Goal: Transaction & Acquisition: Download file/media

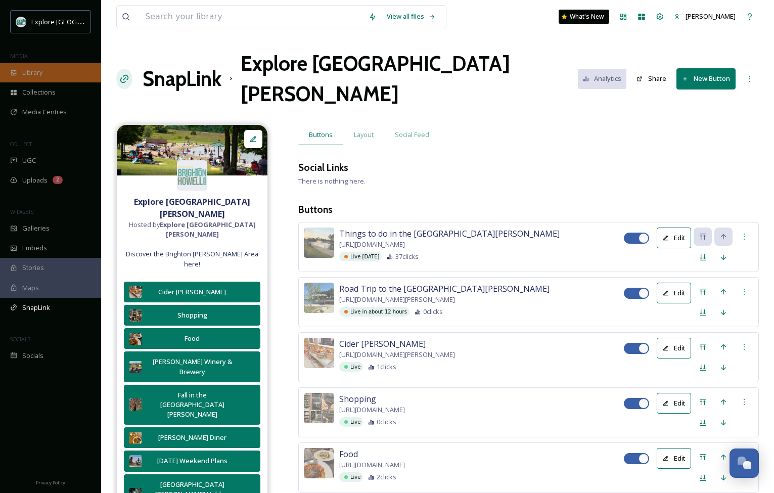
click at [40, 72] on span "Library" at bounding box center [32, 73] width 20 height 10
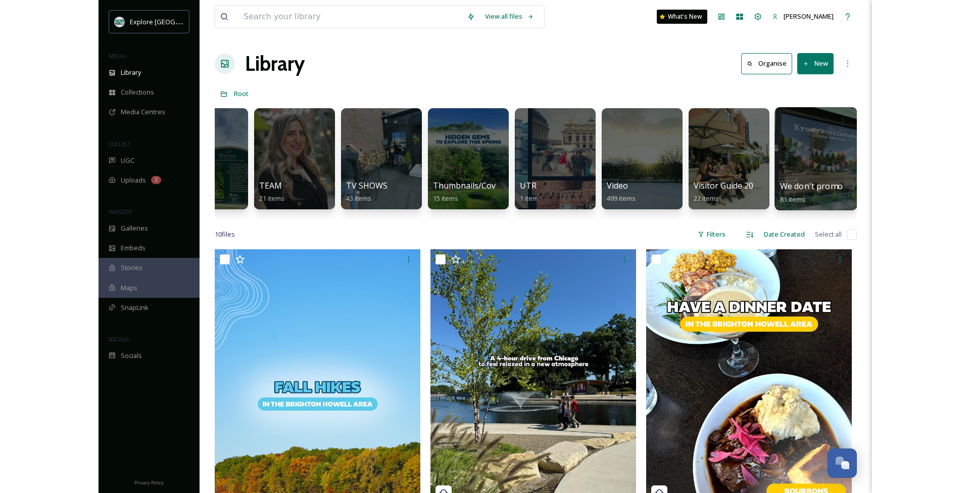
scroll to position [0, 2396]
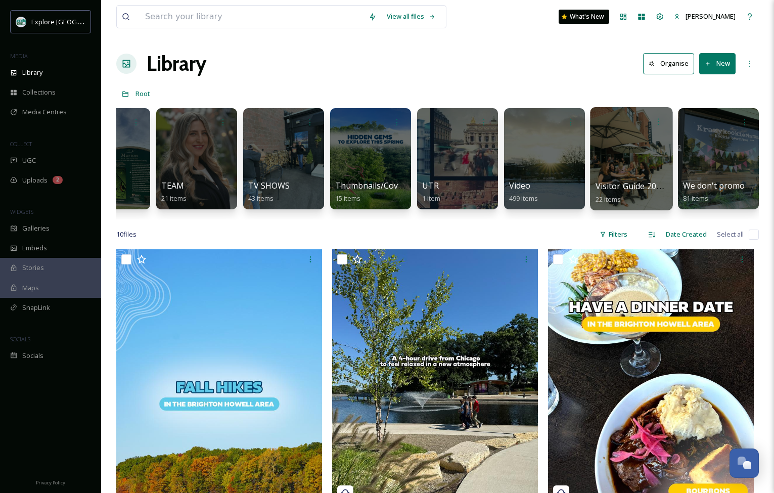
click at [634, 153] on div at bounding box center [631, 158] width 82 height 103
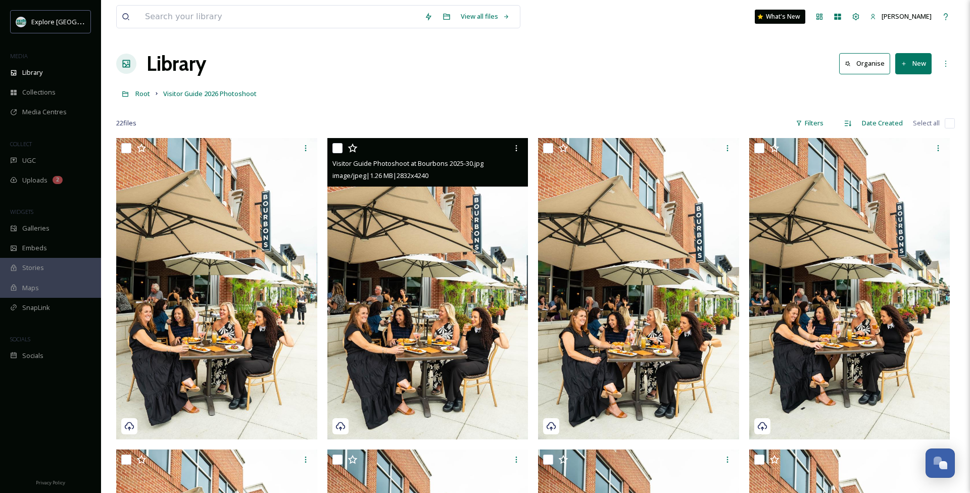
click at [397, 293] on img at bounding box center [427, 288] width 201 height 301
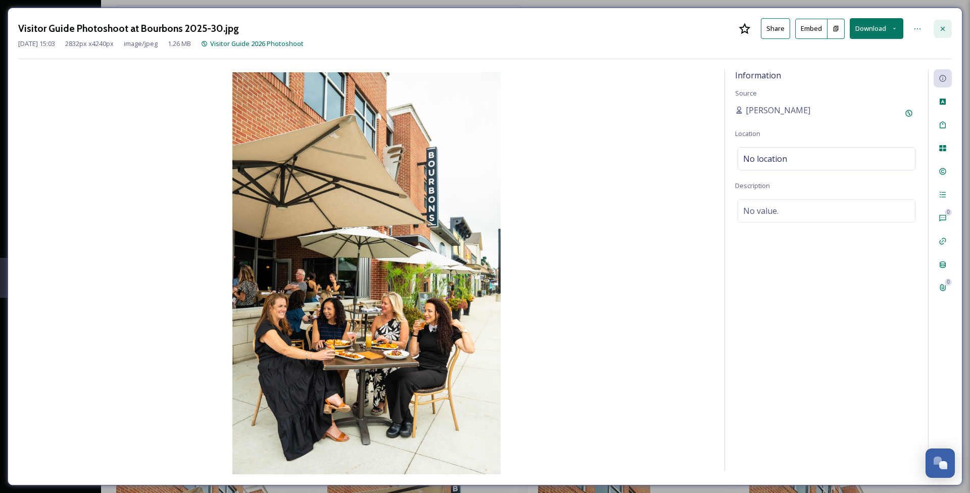
drag, startPoint x: 963, startPoint y: 30, endPoint x: 940, endPoint y: 29, distance: 22.8
click at [773, 29] on icon at bounding box center [943, 29] width 8 height 8
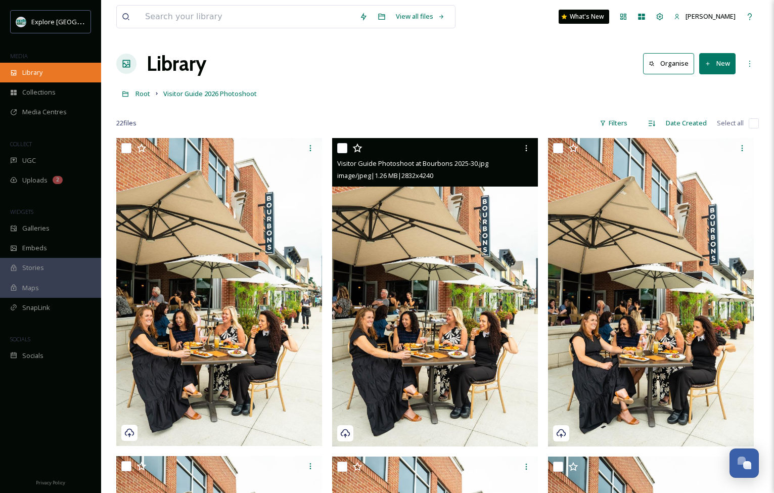
click at [44, 75] on div "Library" at bounding box center [50, 73] width 101 height 20
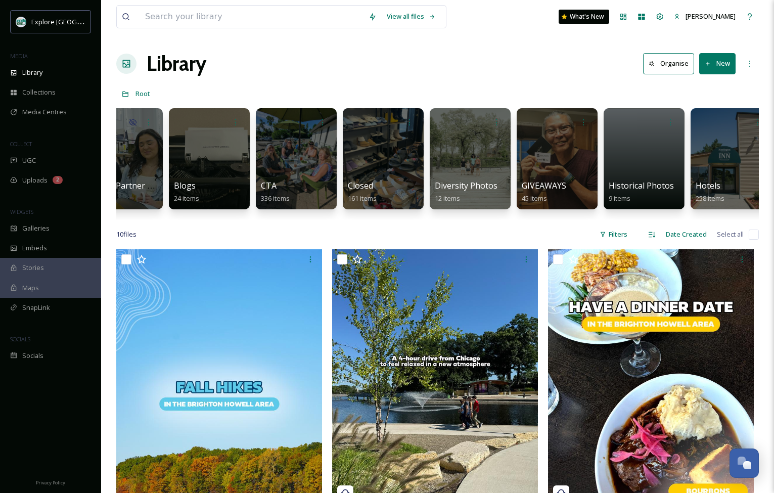
scroll to position [0, 989]
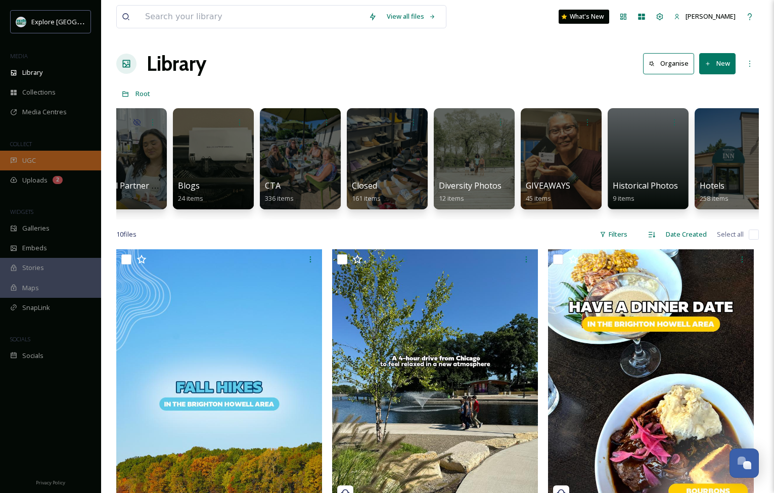
click at [44, 164] on div "UGC" at bounding box center [50, 161] width 101 height 20
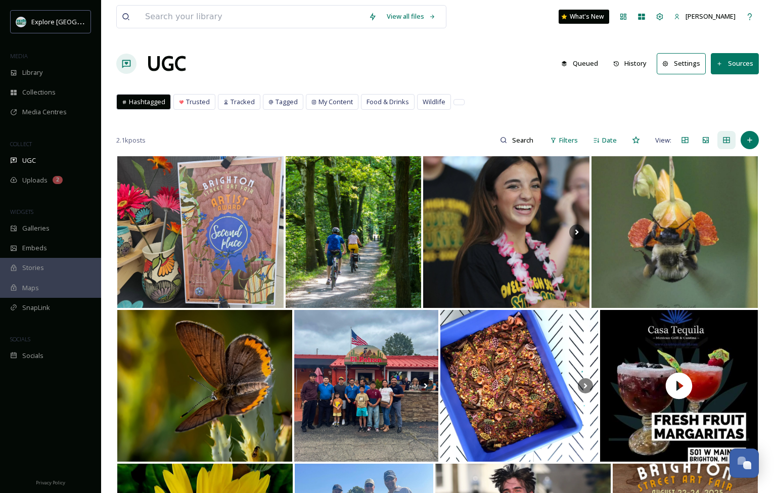
click at [637, 61] on button "History" at bounding box center [630, 64] width 44 height 20
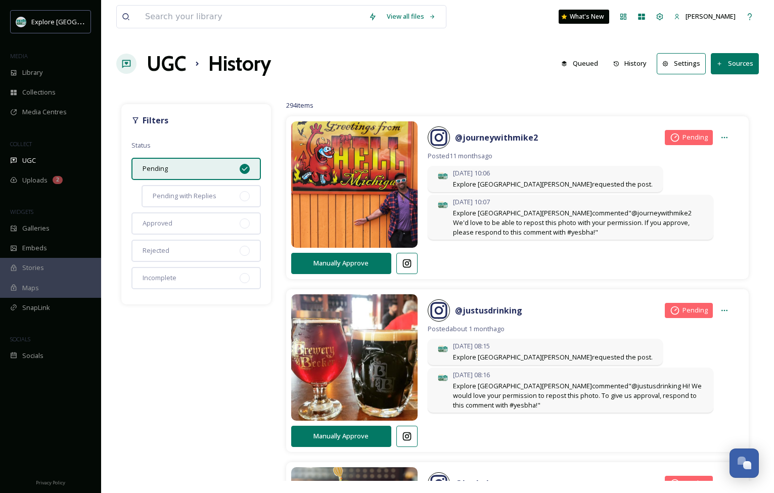
click at [246, 169] on icon at bounding box center [244, 169] width 8 height 8
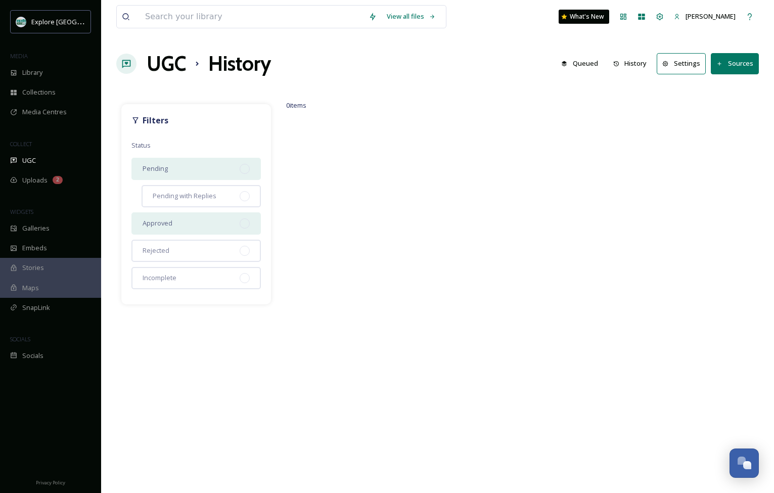
click at [245, 222] on div at bounding box center [244, 223] width 10 height 10
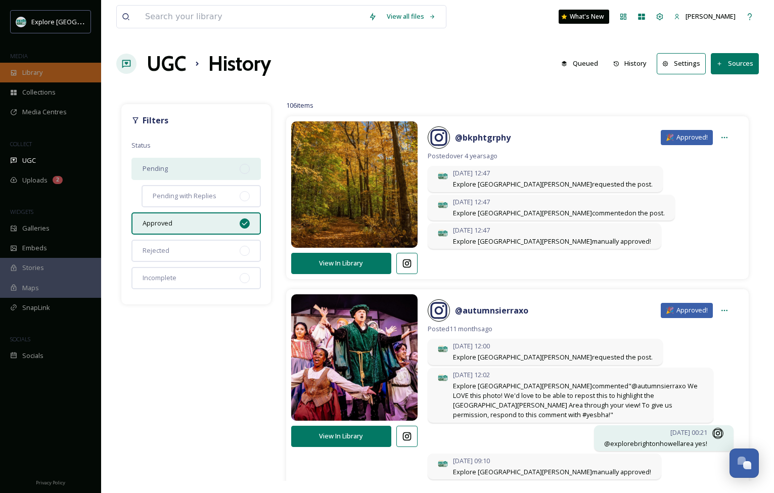
click at [43, 65] on div "Library" at bounding box center [50, 73] width 101 height 20
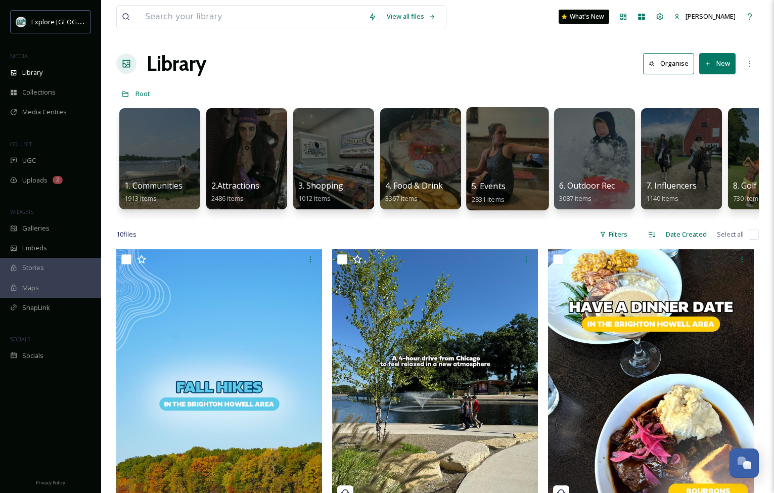
click at [504, 155] on div at bounding box center [507, 158] width 82 height 103
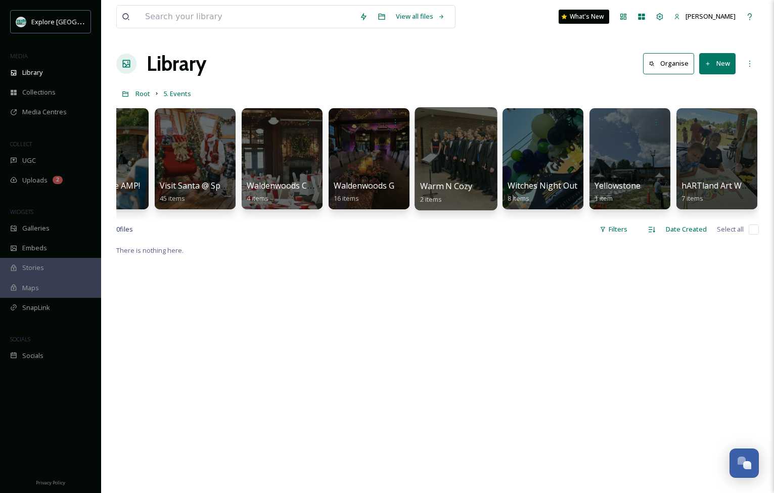
scroll to position [0, 3874]
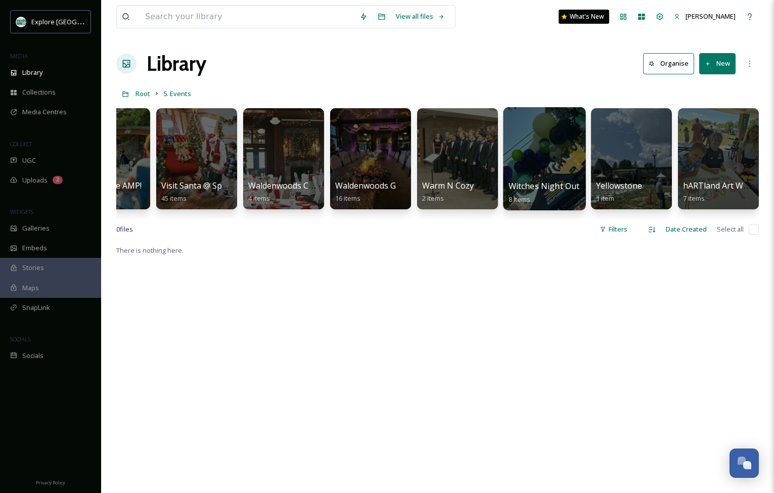
click at [534, 160] on div at bounding box center [544, 158] width 82 height 103
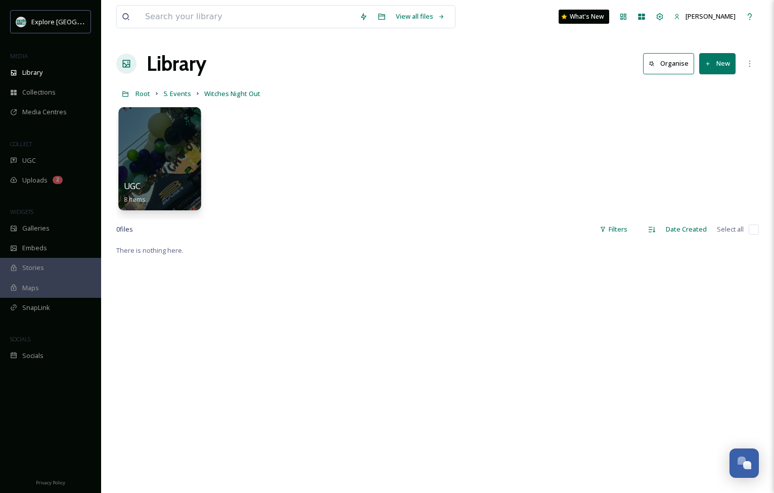
click at [182, 157] on div at bounding box center [159, 158] width 82 height 103
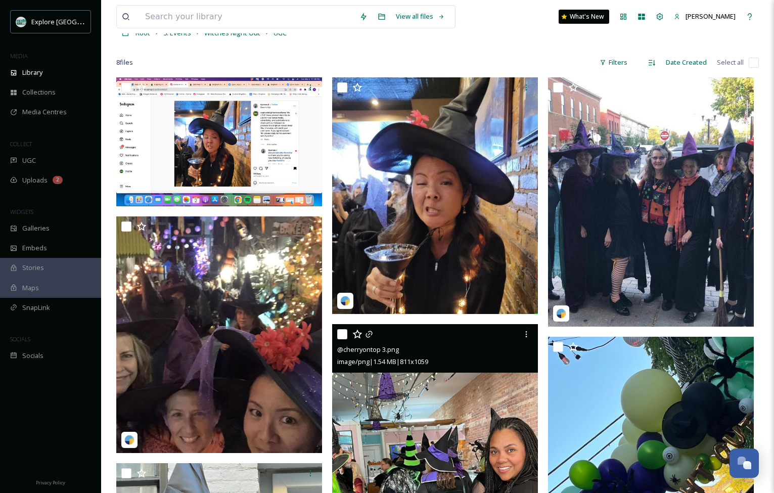
scroll to position [43, 0]
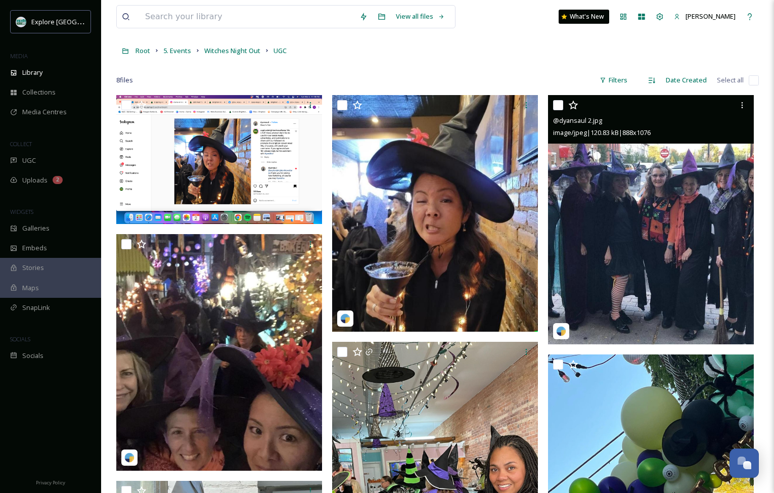
click at [590, 221] on img at bounding box center [651, 219] width 206 height 249
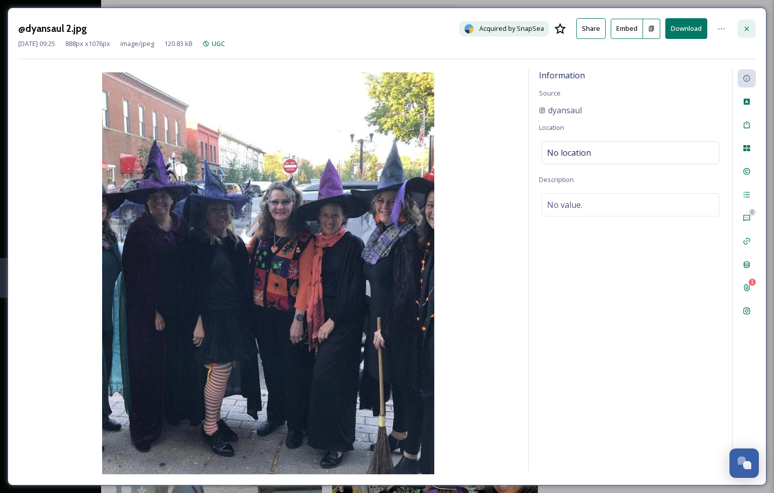
click at [748, 23] on div at bounding box center [746, 29] width 18 height 18
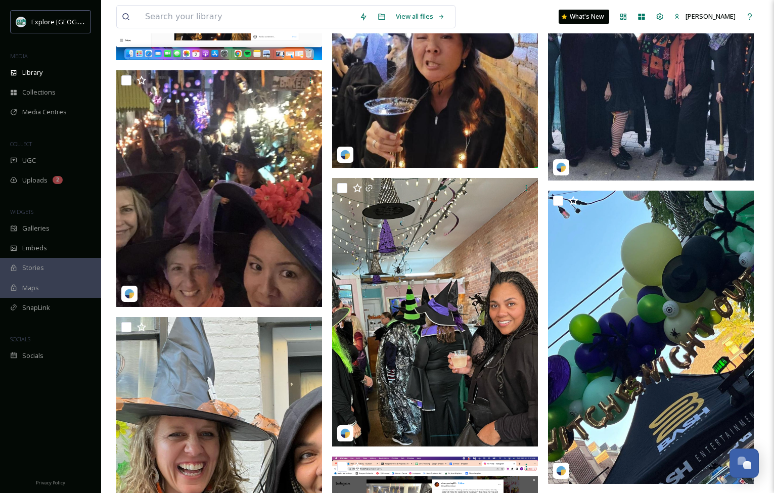
scroll to position [207, 0]
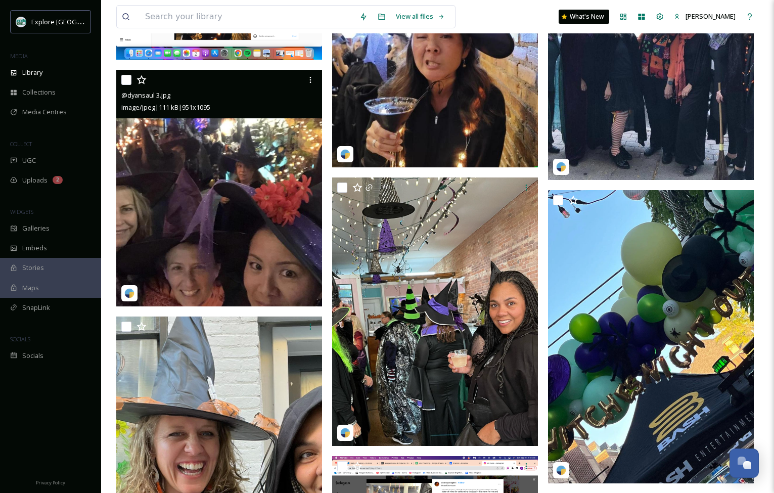
click at [254, 200] on img at bounding box center [219, 188] width 206 height 237
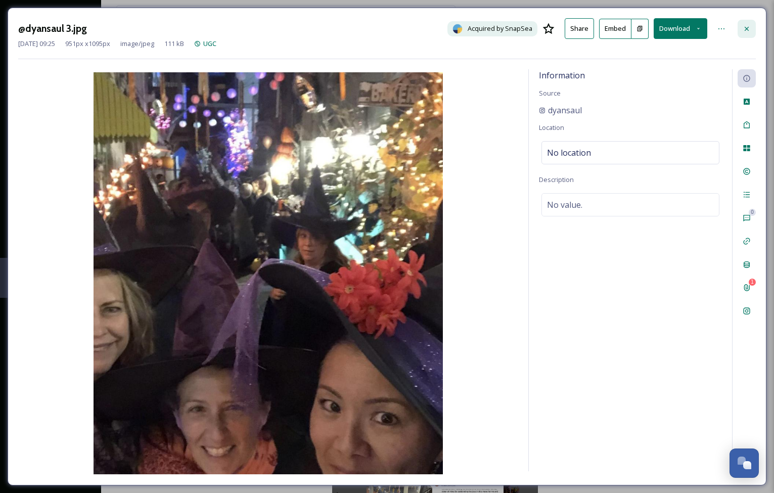
click at [746, 29] on icon at bounding box center [746, 29] width 8 height 8
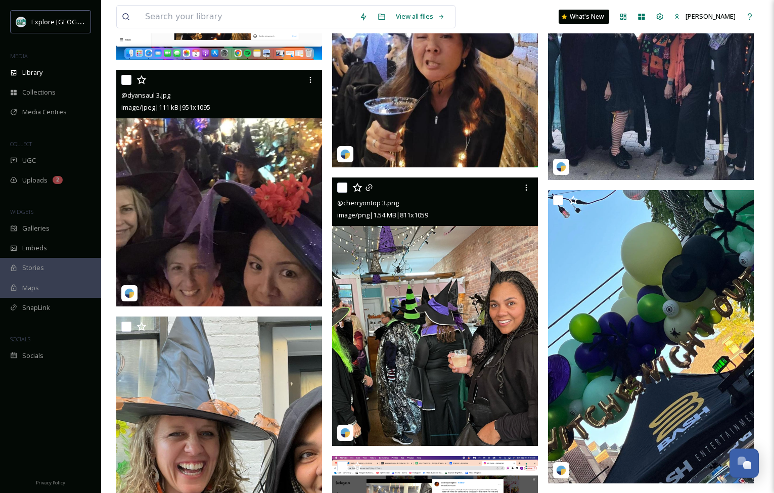
click at [418, 321] on img at bounding box center [435, 311] width 206 height 268
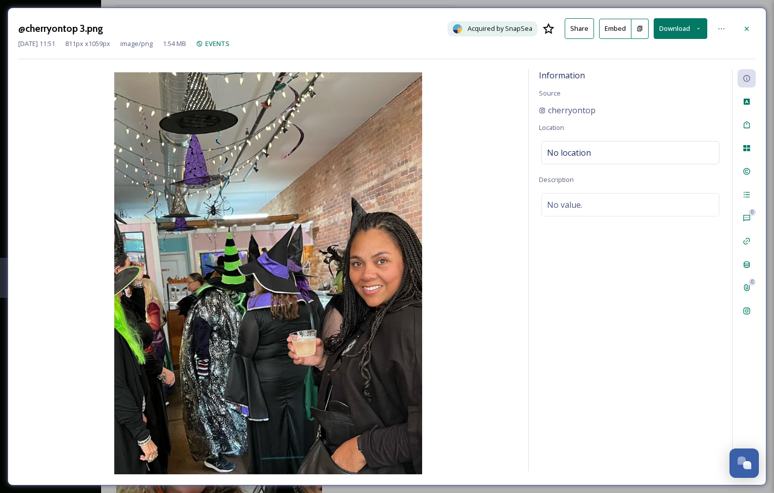
click at [685, 27] on button "Download" at bounding box center [680, 28] width 54 height 21
click at [647, 57] on div "Download Original (811 x 1059)" at bounding box center [655, 52] width 102 height 20
click at [747, 31] on icon at bounding box center [746, 29] width 8 height 8
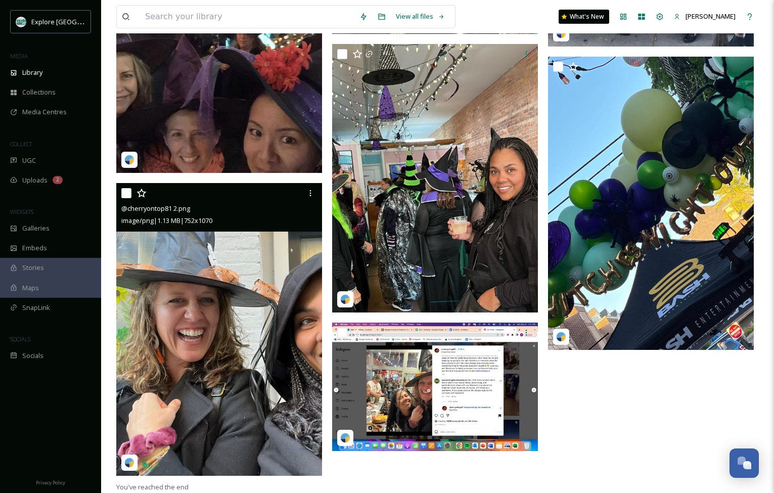
scroll to position [341, 0]
click at [231, 350] on img at bounding box center [219, 329] width 206 height 293
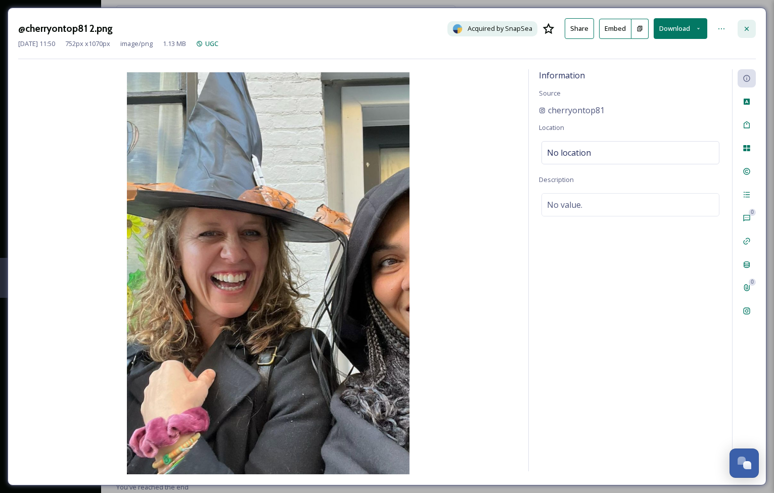
click at [747, 30] on icon at bounding box center [746, 29] width 8 height 8
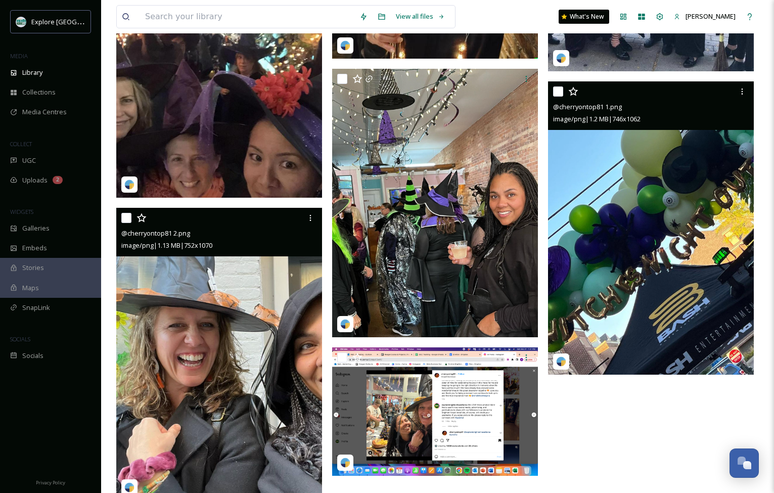
click at [612, 263] on img at bounding box center [651, 227] width 206 height 293
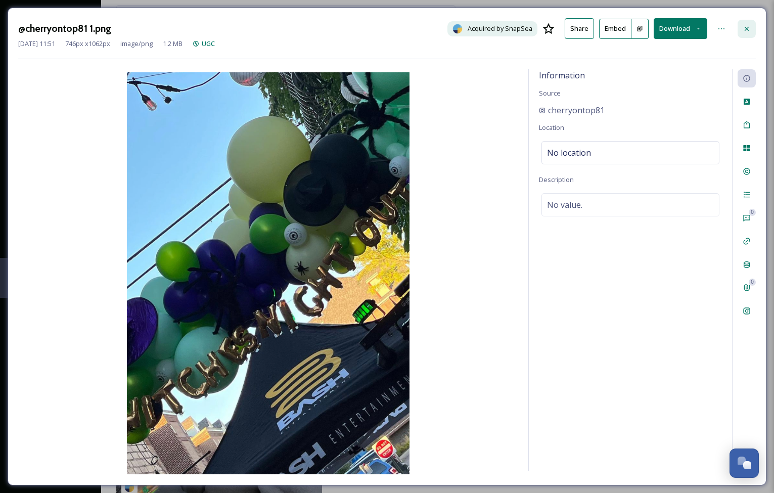
click at [746, 27] on icon at bounding box center [746, 29] width 8 height 8
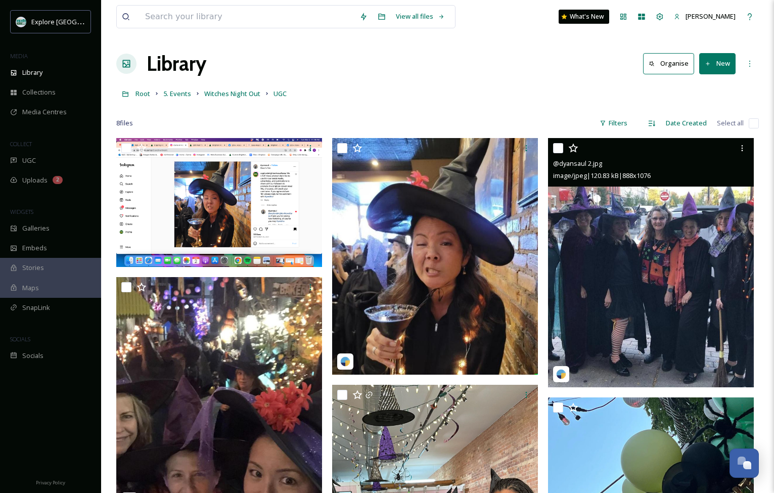
click at [645, 239] on img at bounding box center [651, 262] width 206 height 249
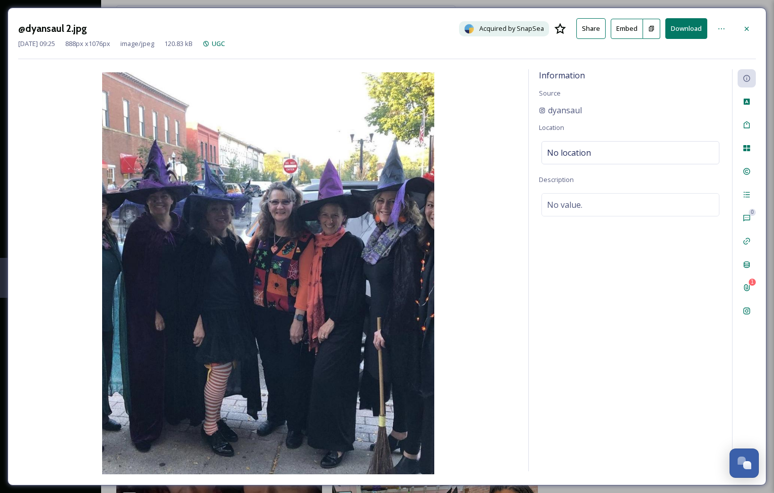
click at [683, 26] on button "Download" at bounding box center [686, 28] width 42 height 21
click at [748, 30] on icon at bounding box center [746, 28] width 4 height 4
